Goal: Task Accomplishment & Management: Complete application form

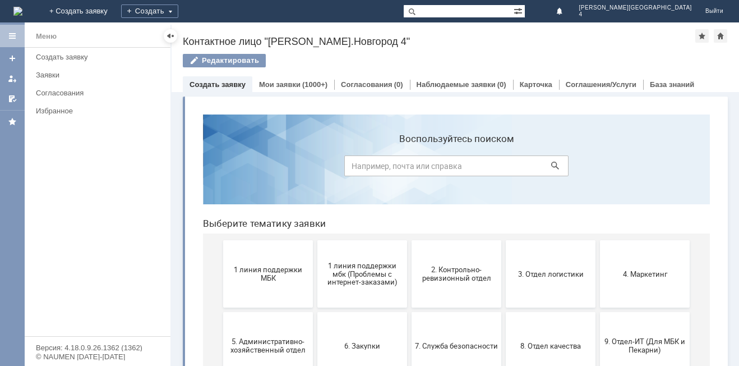
click at [233, 89] on div "Создать заявку" at bounding box center [218, 84] width 70 height 16
click at [283, 279] on span "1 линия поддержки МБК" at bounding box center [268, 273] width 83 height 17
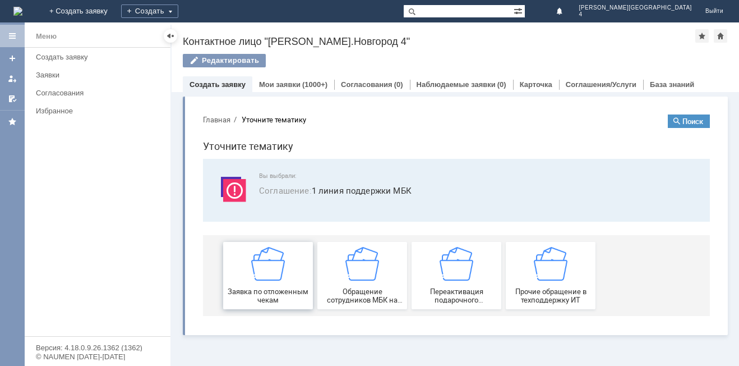
click at [279, 285] on div "Заявка по отложенным чекам" at bounding box center [268, 275] width 83 height 57
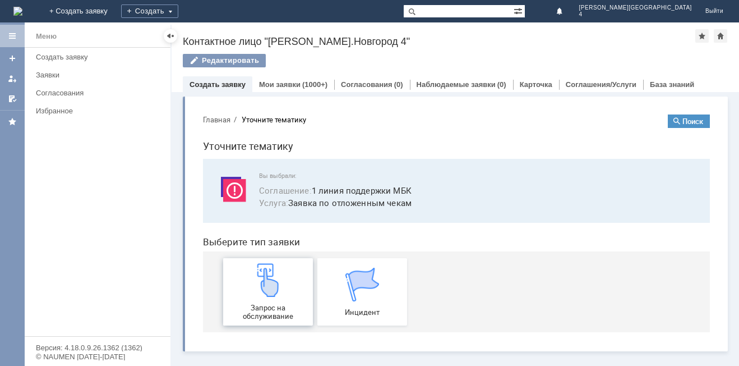
click at [282, 300] on div "Запрос на обслуживание" at bounding box center [268, 291] width 83 height 57
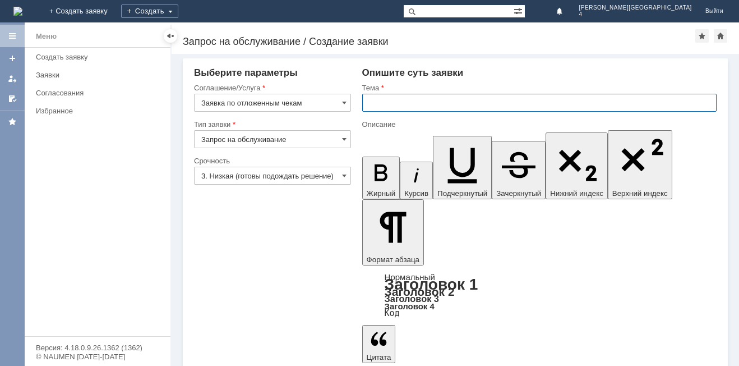
click at [389, 109] on input "text" at bounding box center [539, 103] width 354 height 18
type input "отложенный чек"
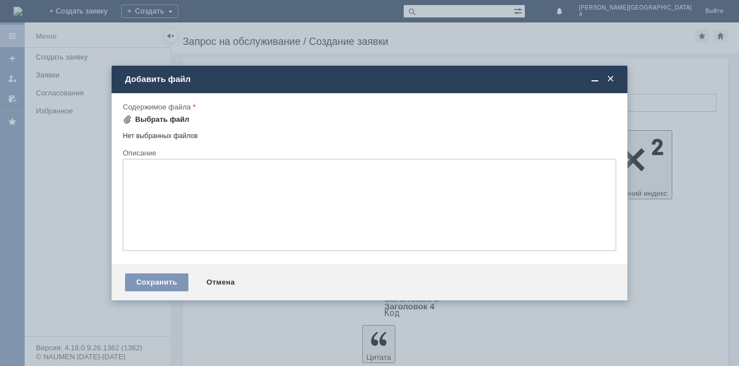
click at [173, 121] on div "Выбрать файл" at bounding box center [162, 119] width 54 height 9
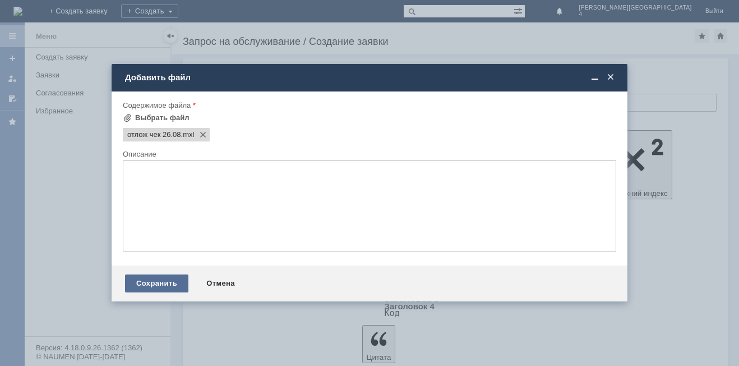
click at [151, 283] on div "Сохранить" at bounding box center [156, 283] width 63 height 18
